Goal: Transaction & Acquisition: Purchase product/service

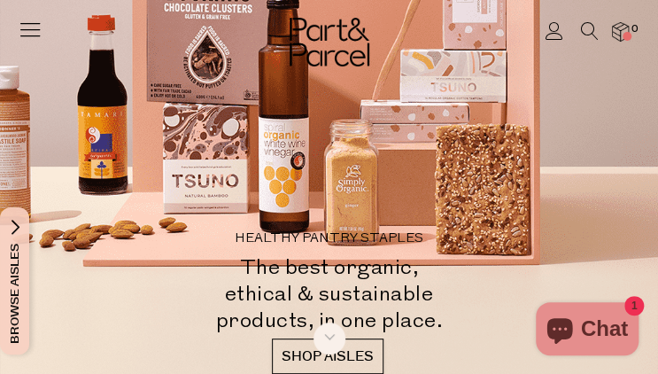
click at [35, 31] on icon at bounding box center [30, 29] width 25 height 25
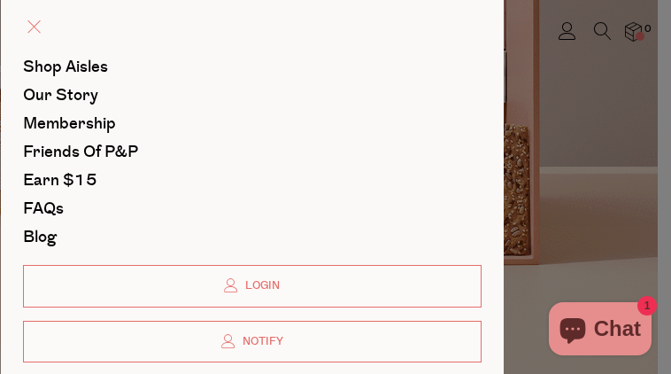
click at [35, 29] on span at bounding box center [33, 26] width 13 height 13
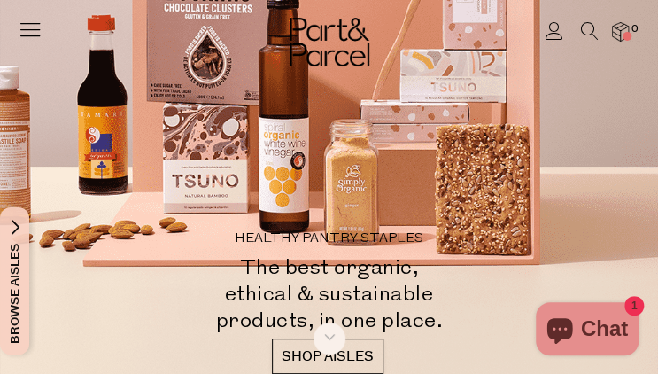
click at [588, 27] on icon at bounding box center [590, 31] width 18 height 18
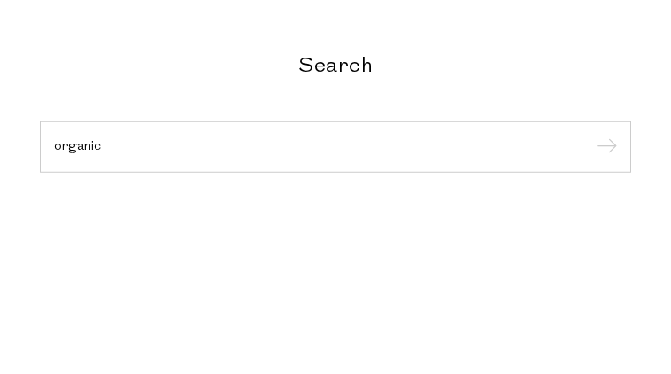
type input "organic"
click at [591, 135] on input "submit" at bounding box center [604, 148] width 27 height 27
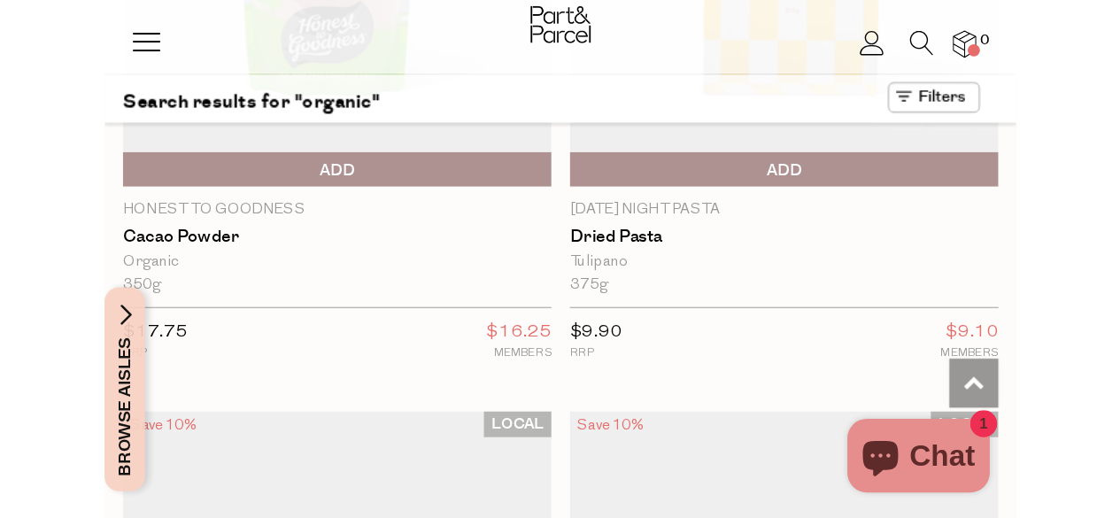
scroll to position [4528, 0]
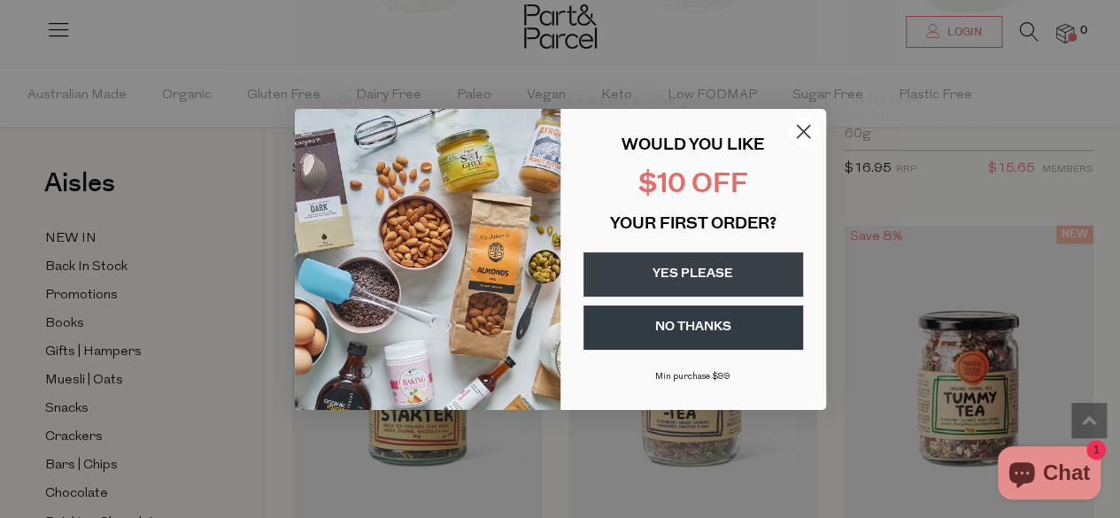
click at [657, 130] on circle "Close dialog" at bounding box center [802, 130] width 29 height 29
